Goal: Find contact information: Find contact information

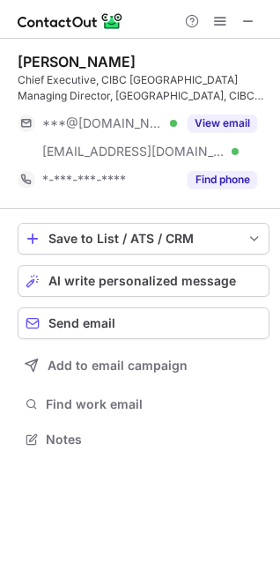
scroll to position [428, 280]
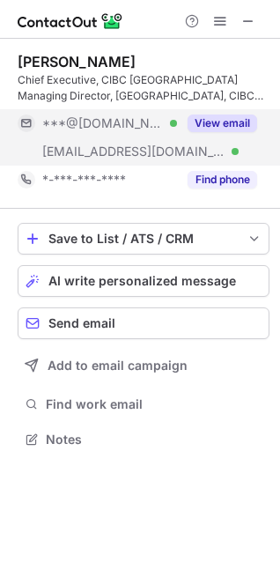
click at [212, 123] on button "View email" at bounding box center [223, 124] width 70 height 18
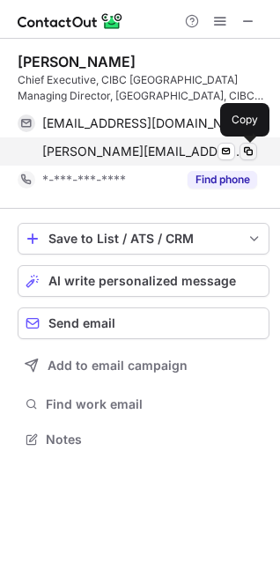
click at [246, 149] on span at bounding box center [249, 152] width 14 height 14
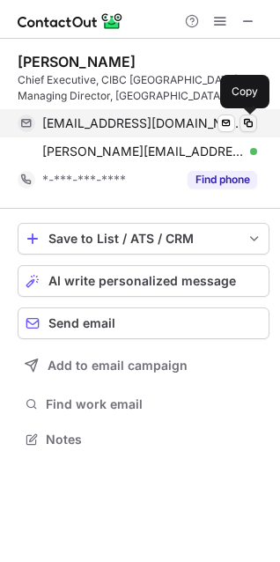
click at [250, 124] on span at bounding box center [249, 123] width 14 height 14
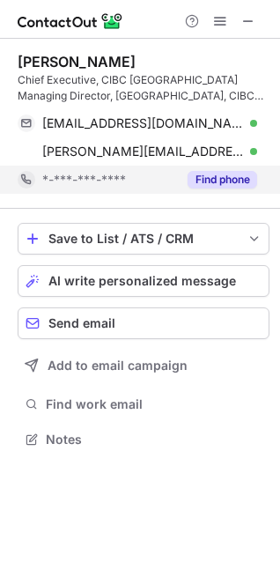
click at [226, 178] on button "Find phone" at bounding box center [223, 180] width 70 height 18
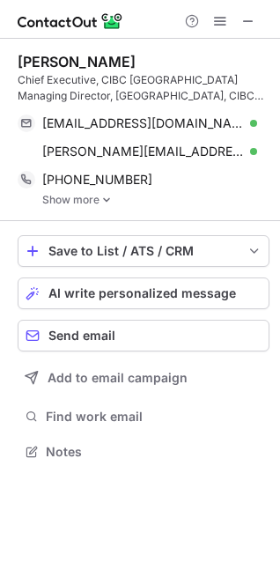
scroll to position [440, 280]
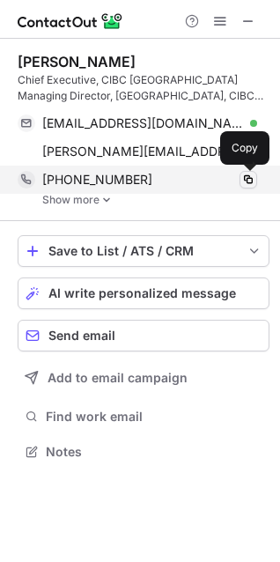
click at [251, 180] on span at bounding box center [249, 180] width 14 height 14
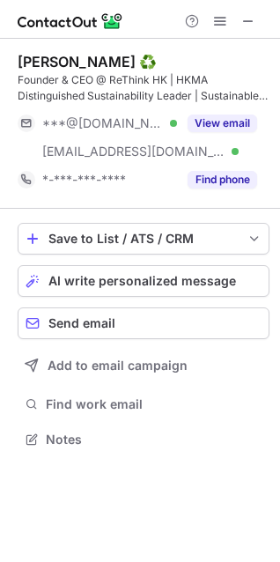
scroll to position [428, 280]
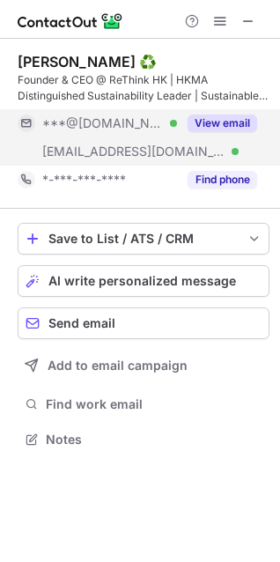
click at [237, 124] on button "View email" at bounding box center [223, 124] width 70 height 18
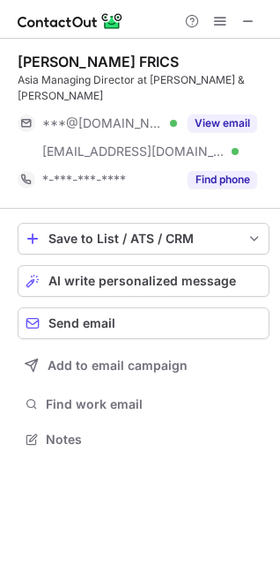
scroll to position [412, 280]
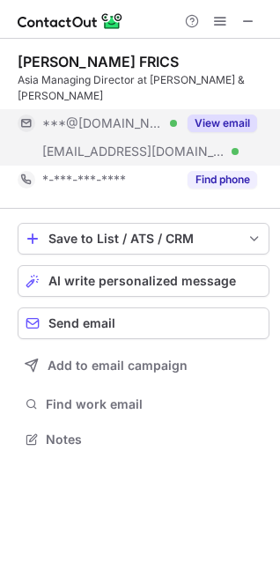
click at [221, 115] on button "View email" at bounding box center [223, 124] width 70 height 18
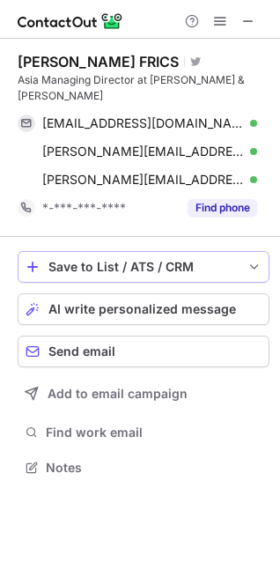
scroll to position [440, 280]
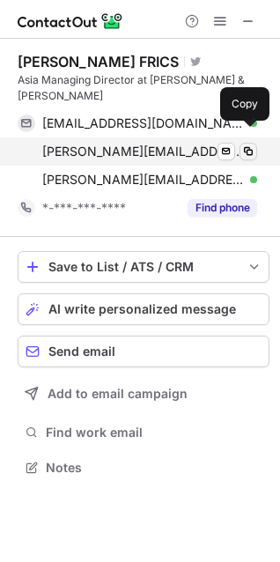
click at [249, 145] on span at bounding box center [249, 152] width 14 height 14
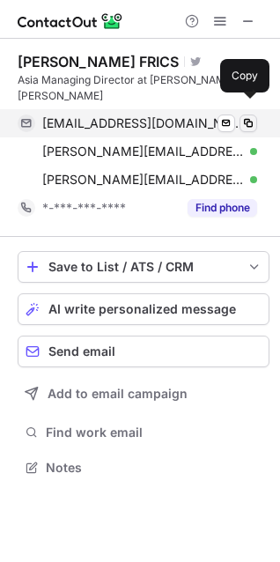
click at [252, 116] on span at bounding box center [249, 123] width 14 height 14
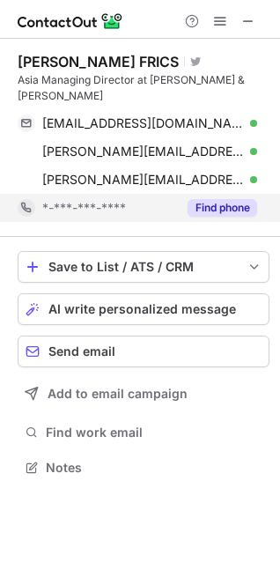
click at [212, 199] on button "Find phone" at bounding box center [223, 208] width 70 height 18
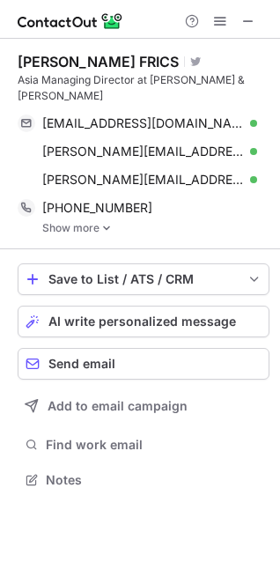
scroll to position [452, 280]
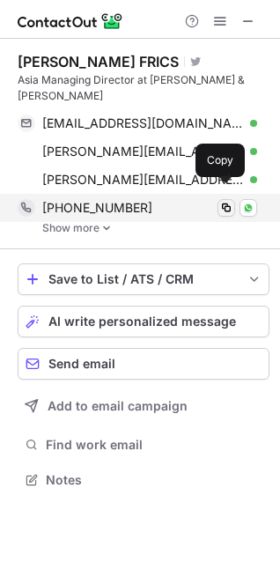
click at [230, 201] on span at bounding box center [227, 208] width 14 height 14
